Goal: Transaction & Acquisition: Register for event/course

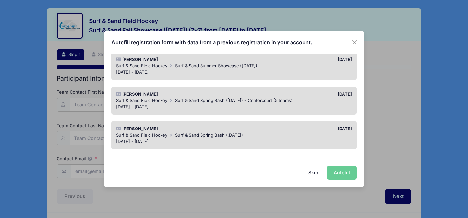
scroll to position [60, 0]
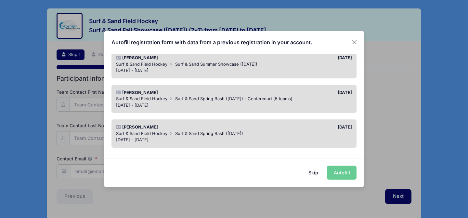
click at [287, 93] on div "03/17/2025" at bounding box center [294, 92] width 121 height 7
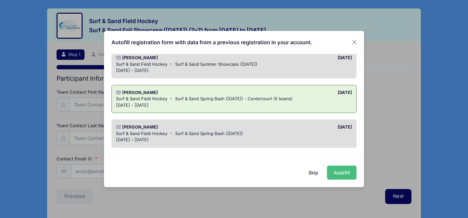
click at [345, 171] on button "Autofill" at bounding box center [342, 172] width 30 height 14
type input "rachelg@centercourtclub.com"
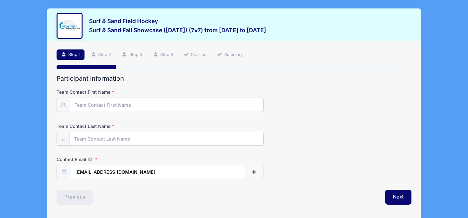
click at [202, 98] on input "Team Contact First Name" at bounding box center [166, 105] width 193 height 14
type input "[PERSON_NAME]"
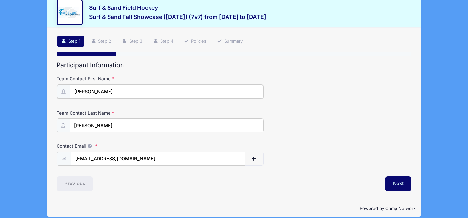
scroll to position [16, 0]
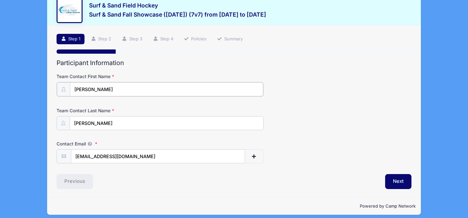
click at [110, 84] on input "[PERSON_NAME]" at bounding box center [166, 89] width 193 height 14
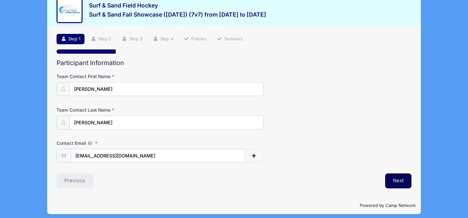
click at [397, 184] on button "Next" at bounding box center [398, 180] width 26 height 15
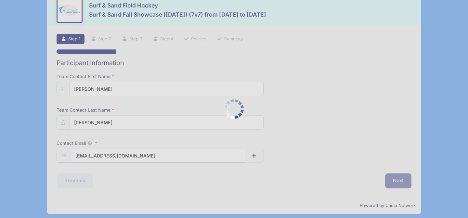
scroll to position [0, 0]
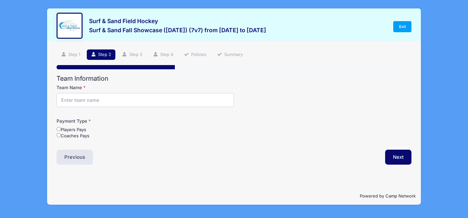
click at [80, 95] on input "Team Name" at bounding box center [146, 100] width 178 height 14
type input "Centercourt FHC White"
click at [59, 136] on input "Coaches Pays" at bounding box center [59, 135] width 4 height 4
radio input "true"
click at [400, 157] on button "Next" at bounding box center [398, 157] width 26 height 15
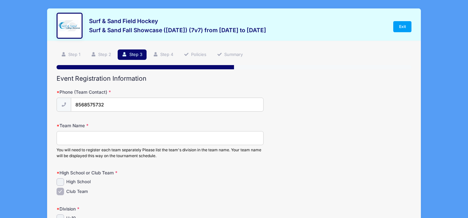
click at [83, 137] on input "Team Name" at bounding box center [160, 138] width 207 height 14
type input "Centercourt FHC White"
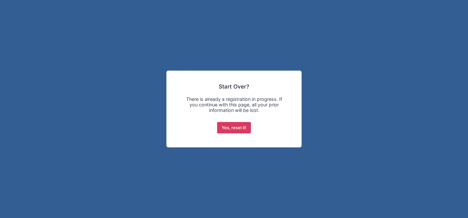
click at [239, 125] on button "Yes, reset it!" at bounding box center [234, 128] width 34 height 12
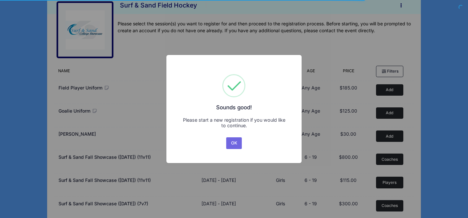
scroll to position [13, 0]
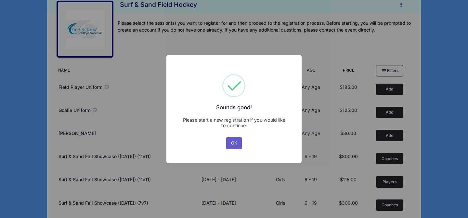
click at [232, 142] on button "OK" at bounding box center [234, 143] width 16 height 12
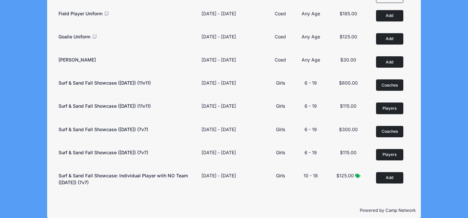
scroll to position [96, 0]
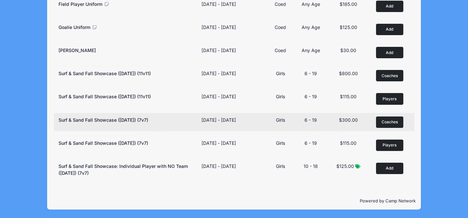
click at [400, 122] on button "Coaches Remove" at bounding box center [389, 121] width 27 height 11
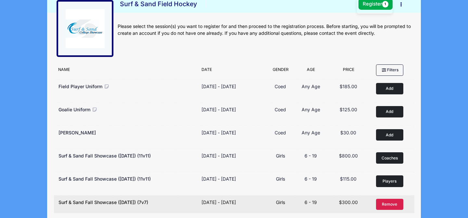
scroll to position [0, 0]
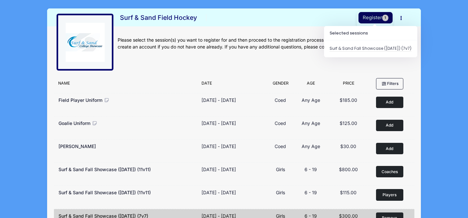
click at [380, 18] on button "Register 1" at bounding box center [376, 17] width 34 height 11
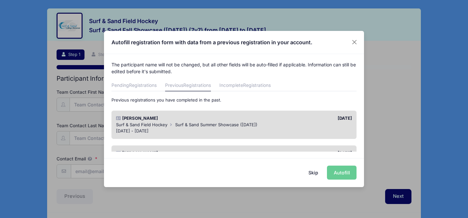
click at [313, 173] on button "Skip" at bounding box center [313, 172] width 23 height 14
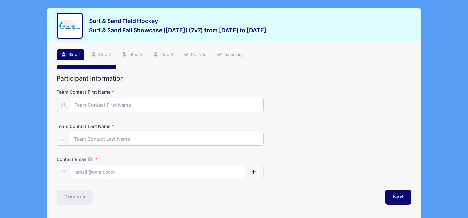
click at [118, 104] on input "Team Contact First Name" at bounding box center [166, 105] width 193 height 14
type input "[PERSON_NAME]"
type input "[EMAIL_ADDRESS][DOMAIN_NAME]"
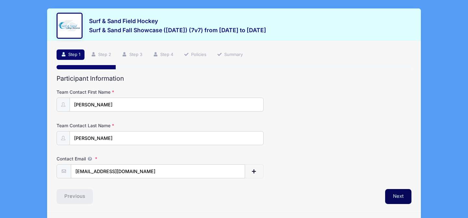
click at [401, 198] on button "Next" at bounding box center [398, 196] width 26 height 15
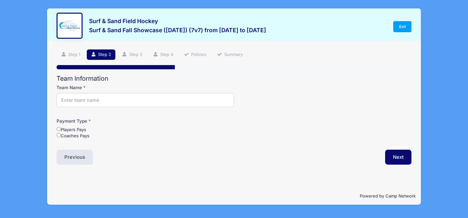
click at [105, 98] on input "Team Name" at bounding box center [146, 100] width 178 height 14
type input "Centercourt FHC"
click at [58, 135] on input "Coaches Pays" at bounding box center [59, 135] width 4 height 4
radio input "true"
click at [395, 157] on button "Next" at bounding box center [398, 157] width 26 height 15
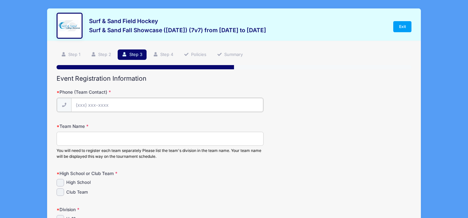
click at [120, 104] on input "Phone (Team Contact)" at bounding box center [167, 105] width 192 height 14
type input "(856) 857-5732"
type input "222 N Passaic Ave"
type input "Chatham"
select select "NJ"
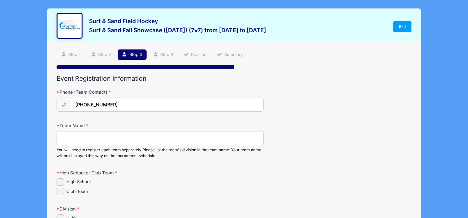
type input "07928"
type input "[EMAIL_ADDRESS][DOMAIN_NAME]"
click at [92, 140] on input "Team Name" at bounding box center [160, 138] width 207 height 14
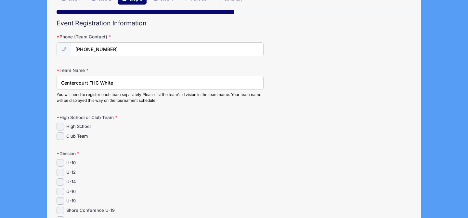
scroll to position [58, 0]
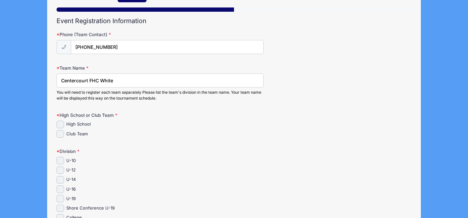
type input "Centercourt FHC White"
click at [60, 132] on input "Club Team" at bounding box center [60, 133] width 7 height 7
checkbox input "true"
click at [59, 177] on input "U-14" at bounding box center [60, 179] width 7 height 7
checkbox input "true"
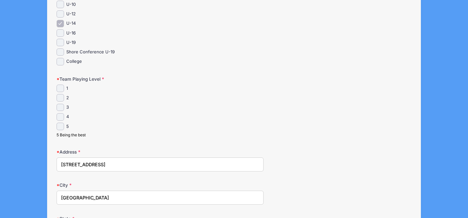
scroll to position [215, 0]
click at [60, 88] on input "1" at bounding box center [60, 87] width 7 height 7
checkbox input "true"
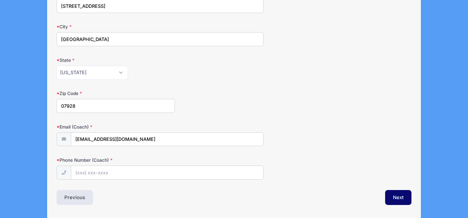
scroll to position [393, 0]
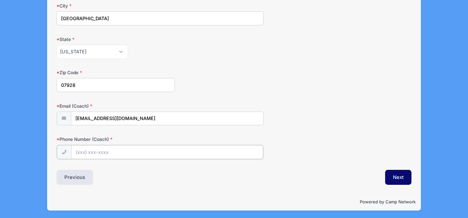
click at [103, 152] on input "Phone Number (Coach)" at bounding box center [167, 152] width 192 height 14
click at [107, 151] on input "(908) 947-6689" at bounding box center [167, 152] width 192 height 14
type input "(856) 857-5732"
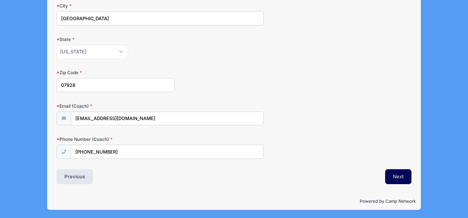
click at [408, 179] on button "Next" at bounding box center [398, 176] width 26 height 15
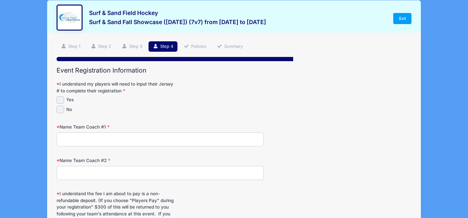
scroll to position [0, 0]
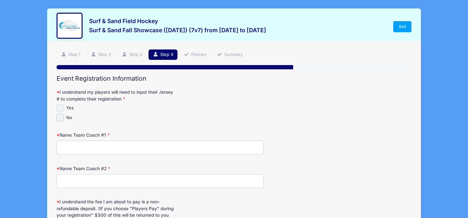
click at [59, 107] on input "Yes" at bounding box center [60, 107] width 7 height 7
checkbox input "true"
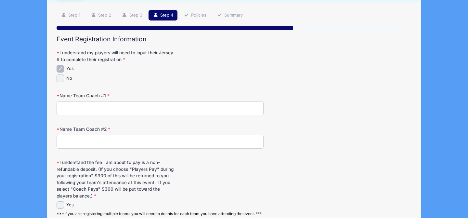
click at [112, 106] on input "Name Team Coach #1" at bounding box center [160, 108] width 207 height 14
click at [104, 108] on input "Name Team Coach #1" at bounding box center [160, 108] width 207 height 14
click at [104, 108] on input "[PERSON_NAME]" at bounding box center [160, 108] width 207 height 14
type input "Rachel Galante"
click at [96, 139] on input "Name Team Coach #2" at bounding box center [160, 142] width 207 height 14
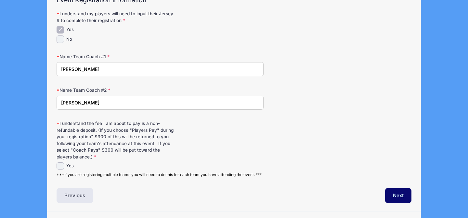
scroll to position [97, 0]
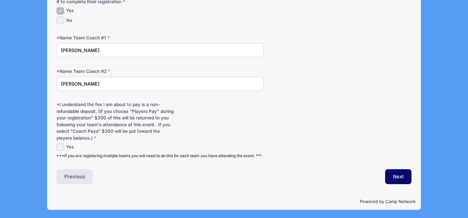
type input "Emily Burd"
click at [59, 145] on input "Yes" at bounding box center [60, 146] width 7 height 7
checkbox input "true"
click at [395, 178] on button "Next" at bounding box center [398, 176] width 26 height 15
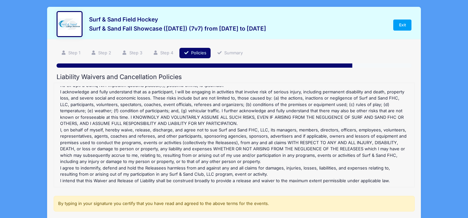
scroll to position [132, 0]
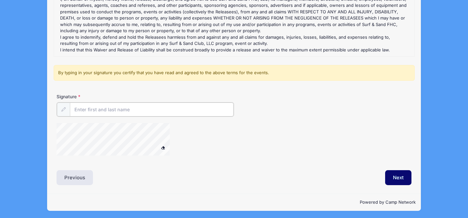
click at [82, 105] on input "Signature" at bounding box center [152, 109] width 164 height 14
click at [96, 113] on input "Signature" at bounding box center [152, 109] width 164 height 14
type input "r"
click at [157, 165] on div "Liability Waivers and Cancellation Policies Surf & Sand Fall Showcase (Nov 16, …" at bounding box center [234, 63] width 355 height 243
type input "Rachel Galante"
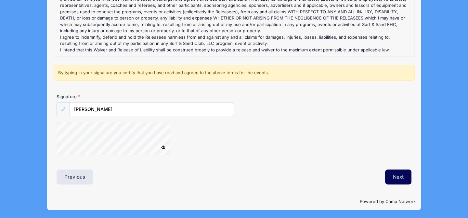
click at [397, 176] on button "Next" at bounding box center [398, 176] width 26 height 15
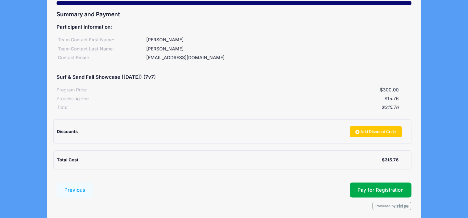
scroll to position [90, 0]
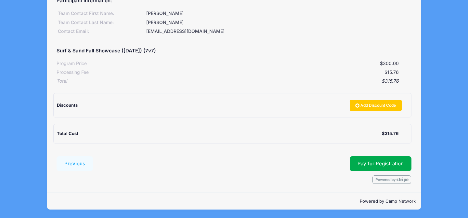
drag, startPoint x: 382, startPoint y: 133, endPoint x: 415, endPoint y: 133, distance: 32.5
click at [414, 133] on div "Step 6 /7 Step 1 Step 2 Step 3 Step 4 Policies Summary Participant Information …" at bounding box center [234, 72] width 374 height 242
copy div "$315.76"
click at [393, 156] on div "Summary and Payment Participant Information: Team Contact First Name: Rachel Te…" at bounding box center [234, 84] width 355 height 200
click at [385, 166] on span "Pay for Registration" at bounding box center [381, 164] width 46 height 6
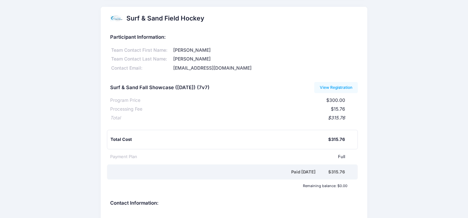
scroll to position [81, 0]
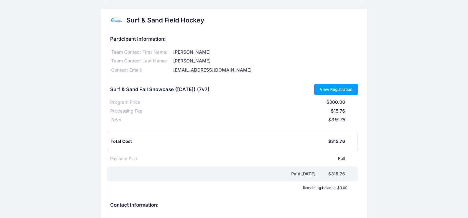
click at [340, 85] on link "View Registration" at bounding box center [336, 89] width 44 height 11
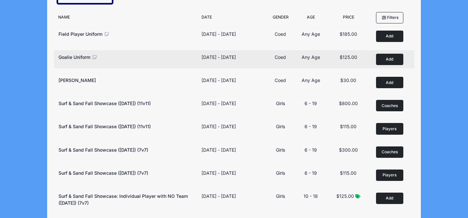
scroll to position [96, 0]
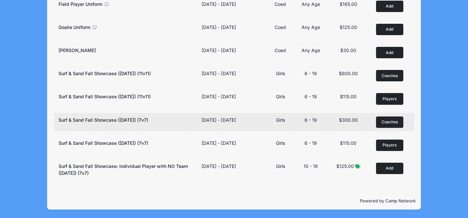
click at [391, 122] on span "Coaches" at bounding box center [390, 122] width 16 height 6
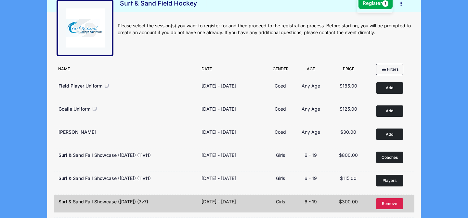
scroll to position [0, 0]
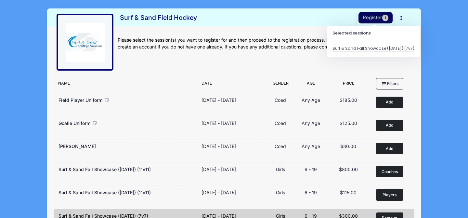
click at [381, 18] on button "Register 1" at bounding box center [376, 17] width 34 height 11
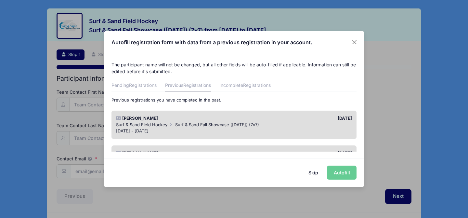
click at [297, 118] on div "08/18/2025" at bounding box center [294, 118] width 121 height 7
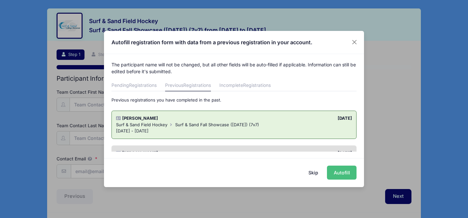
click at [351, 174] on button "Autofill" at bounding box center [342, 172] width 30 height 14
type input "[EMAIL_ADDRESS][DOMAIN_NAME]"
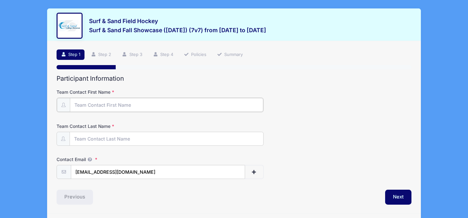
click at [141, 106] on input "Team Contact First Name" at bounding box center [166, 105] width 193 height 14
type input "[PERSON_NAME]"
click at [401, 194] on button "Next" at bounding box center [398, 196] width 26 height 15
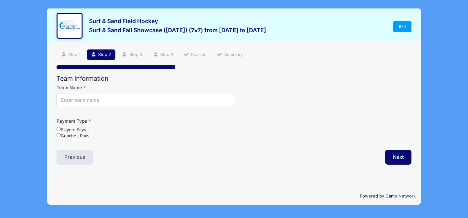
click at [100, 103] on input "Team Name" at bounding box center [146, 100] width 178 height 14
type input "Centercourt FHC Red"
click at [59, 134] on input "Coaches Pays" at bounding box center [59, 135] width 4 height 4
radio input "true"
click at [389, 158] on button "Next" at bounding box center [398, 157] width 26 height 15
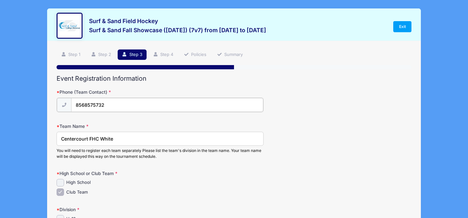
click at [105, 104] on input "8568575732" at bounding box center [167, 105] width 192 height 14
click at [150, 173] on label "High School or Club Team" at bounding box center [116, 172] width 118 height 7
click at [114, 139] on input "Centercourt FHC White" at bounding box center [160, 138] width 207 height 14
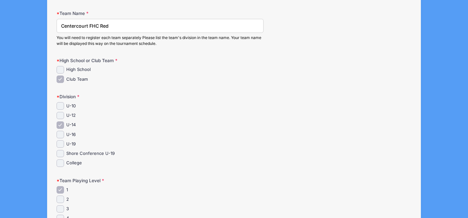
scroll to position [117, 0]
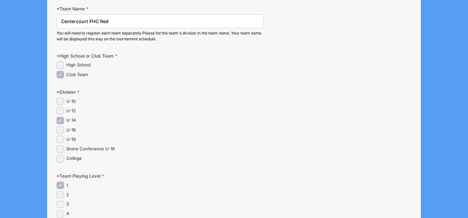
type input "Centercourt FHC Red"
click at [59, 120] on input "U-14" at bounding box center [60, 120] width 7 height 7
checkbox input "false"
click at [59, 128] on input "U-16" at bounding box center [60, 129] width 7 height 7
checkbox input "true"
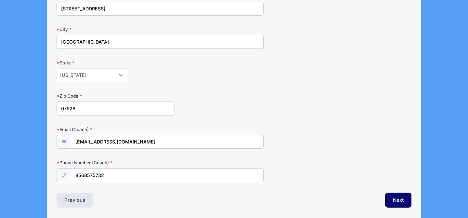
scroll to position [393, 0]
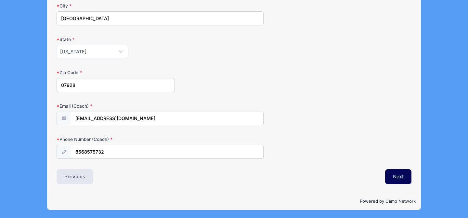
click at [401, 173] on button "Next" at bounding box center [398, 176] width 26 height 15
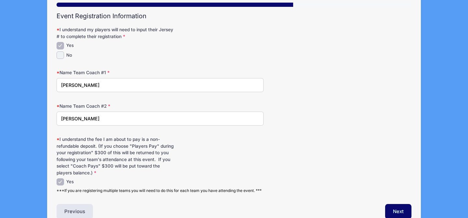
scroll to position [97, 0]
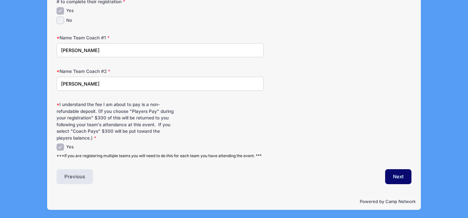
click at [412, 177] on div "Next" at bounding box center [324, 176] width 181 height 15
click at [398, 179] on button "Next" at bounding box center [398, 176] width 26 height 15
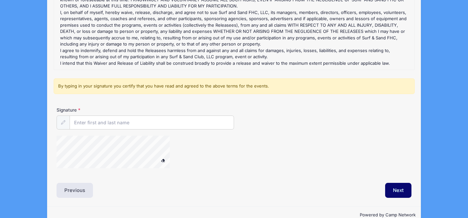
scroll to position [121, 0]
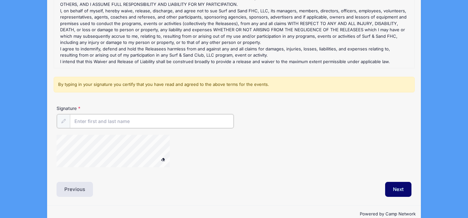
click at [80, 118] on input "Signature" at bounding box center [152, 121] width 164 height 14
click at [166, 122] on div "Signature Rachel Galante" at bounding box center [234, 139] width 361 height 68
type input "Rachel Galante"
click at [404, 195] on div "Step 5 /7 Step 1 Step 2 Step 3 Step 4 Policies Summary Participant Information …" at bounding box center [234, 62] width 374 height 284
click at [390, 193] on button "Next" at bounding box center [398, 188] width 26 height 15
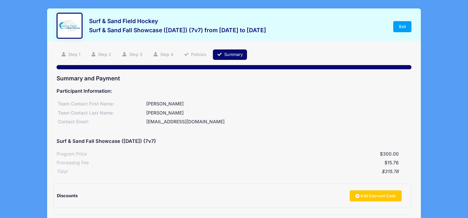
scroll to position [90, 0]
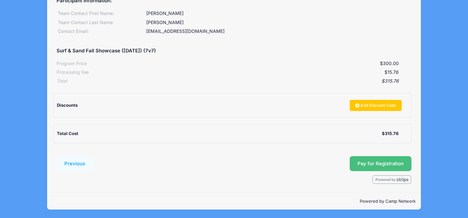
click at [389, 156] on button "Pay for Registration" at bounding box center [381, 163] width 62 height 15
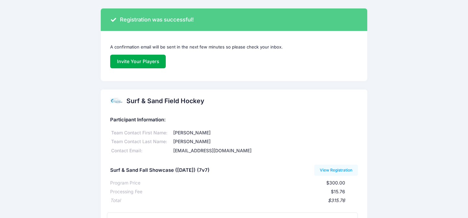
drag, startPoint x: 328, startPoint y: 200, endPoint x: 353, endPoint y: 198, distance: 25.1
click at [352, 198] on div "Total $315.76" at bounding box center [234, 199] width 248 height 9
copy div "$315.76"
